Goal: Information Seeking & Learning: Find specific page/section

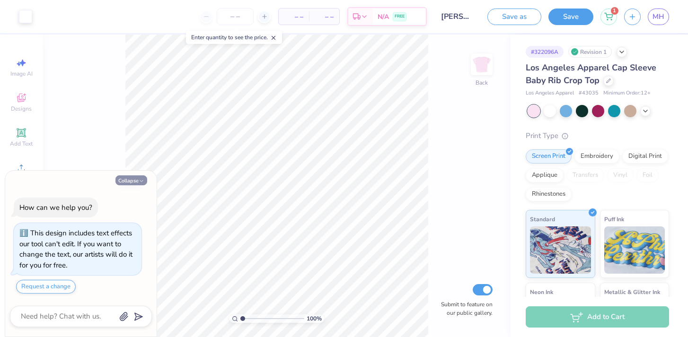
click at [123, 181] on button "Collapse" at bounding box center [131, 181] width 32 height 10
type textarea "x"
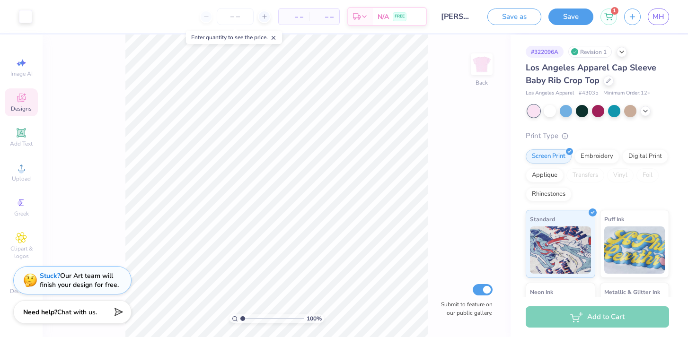
click at [16, 97] on icon at bounding box center [21, 97] width 11 height 11
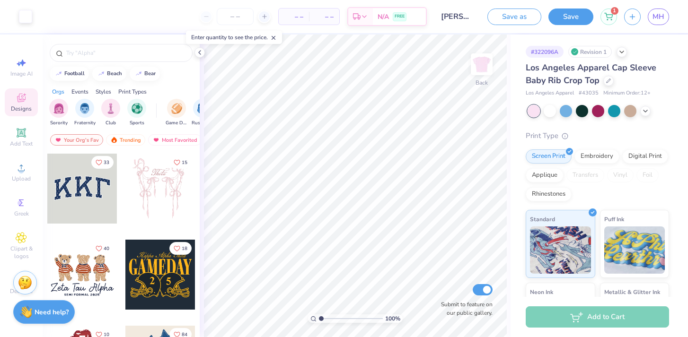
scroll to position [16, 0]
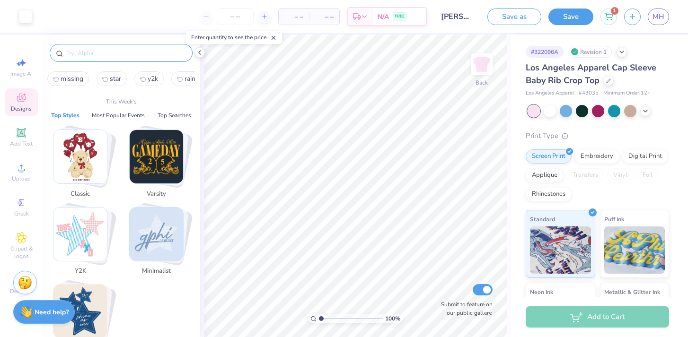
click at [93, 49] on input "text" at bounding box center [125, 52] width 121 height 9
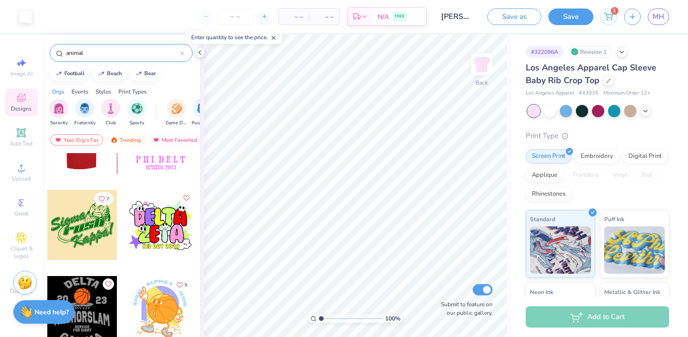
scroll to position [1416, 0]
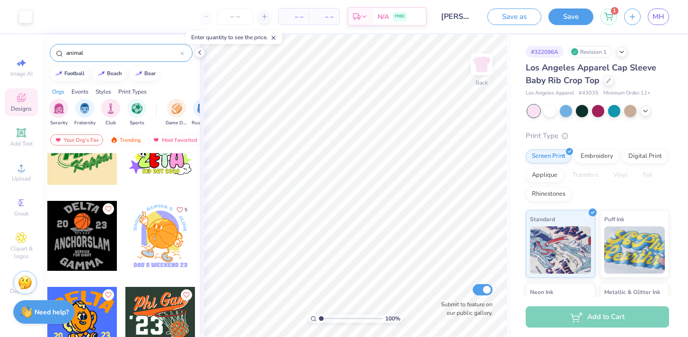
click at [100, 55] on input "animal" at bounding box center [122, 52] width 115 height 9
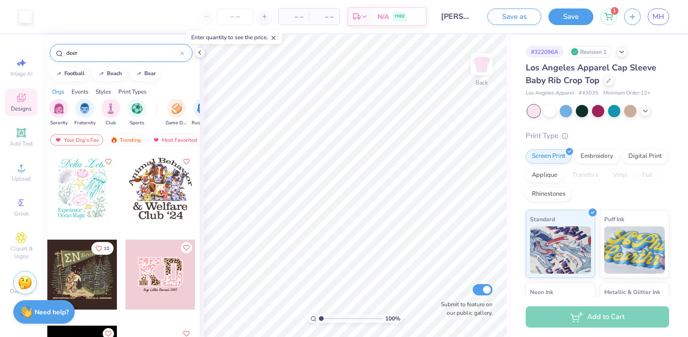
type input "deer"
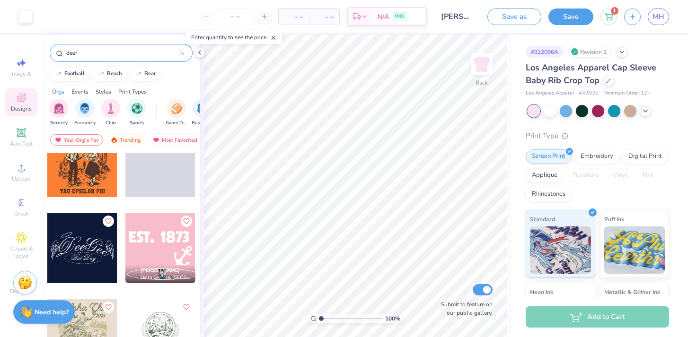
scroll to position [877, 0]
